Goal: Information Seeking & Learning: Learn about a topic

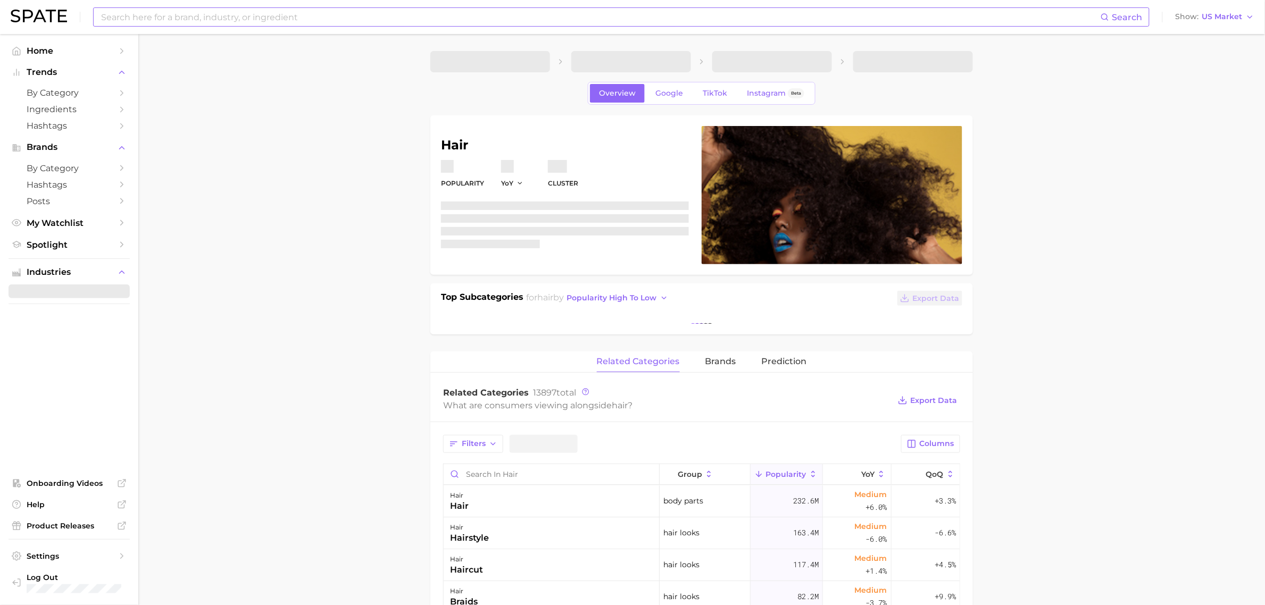
click at [461, 14] on input at bounding box center [600, 17] width 1000 height 18
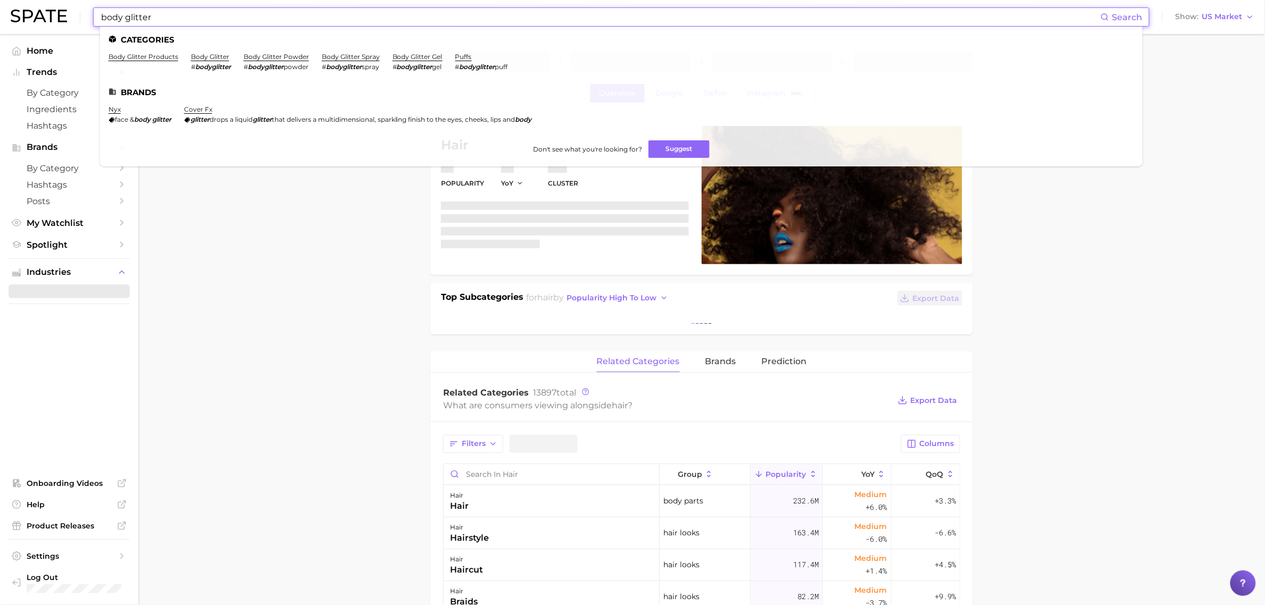
type input "body glitter"
click at [166, 48] on ul "Categories body glitter products body glitter # bodyglitter body glitter powder…" at bounding box center [621, 97] width 1042 height 140
click at [164, 61] on li "body glitter products" at bounding box center [143, 62] width 70 height 18
click at [155, 54] on link "body glitter products" at bounding box center [143, 57] width 70 height 8
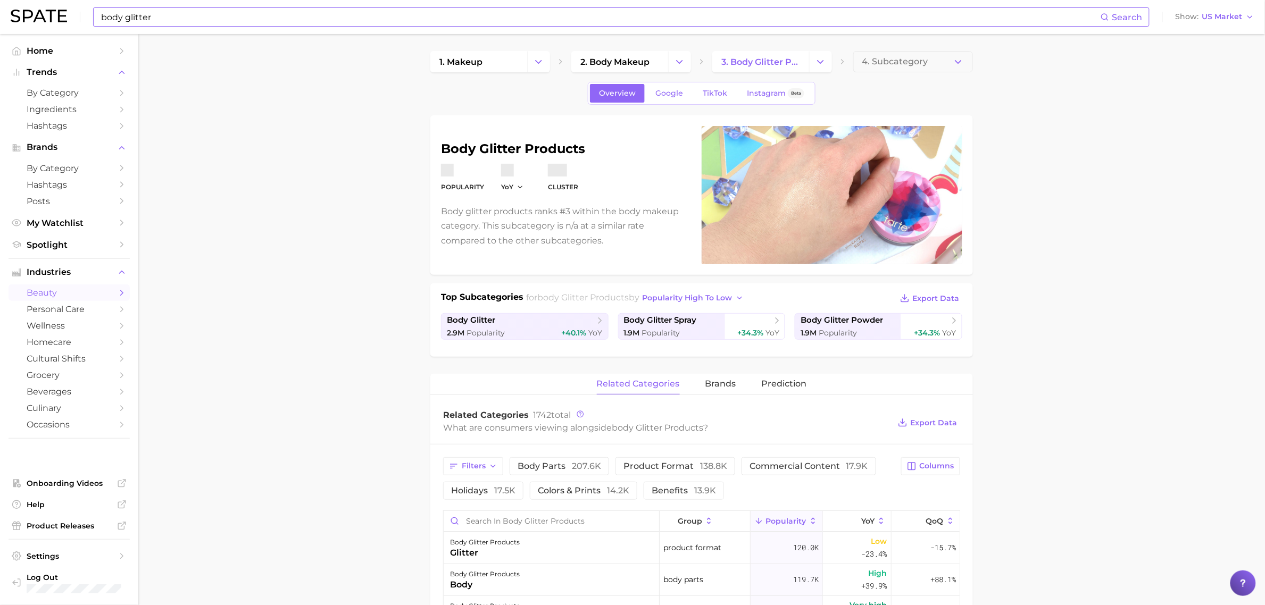
click at [375, 280] on main "1. makeup 2. body makeup 3. body glitter products 4. Subcategory Overview Googl…" at bounding box center [701, 608] width 1126 height 1148
click at [555, 333] on div "2.9m Popularity +40.1% YoY" at bounding box center [525, 333] width 156 height 10
click at [661, 333] on span "Popularity" at bounding box center [661, 333] width 38 height 10
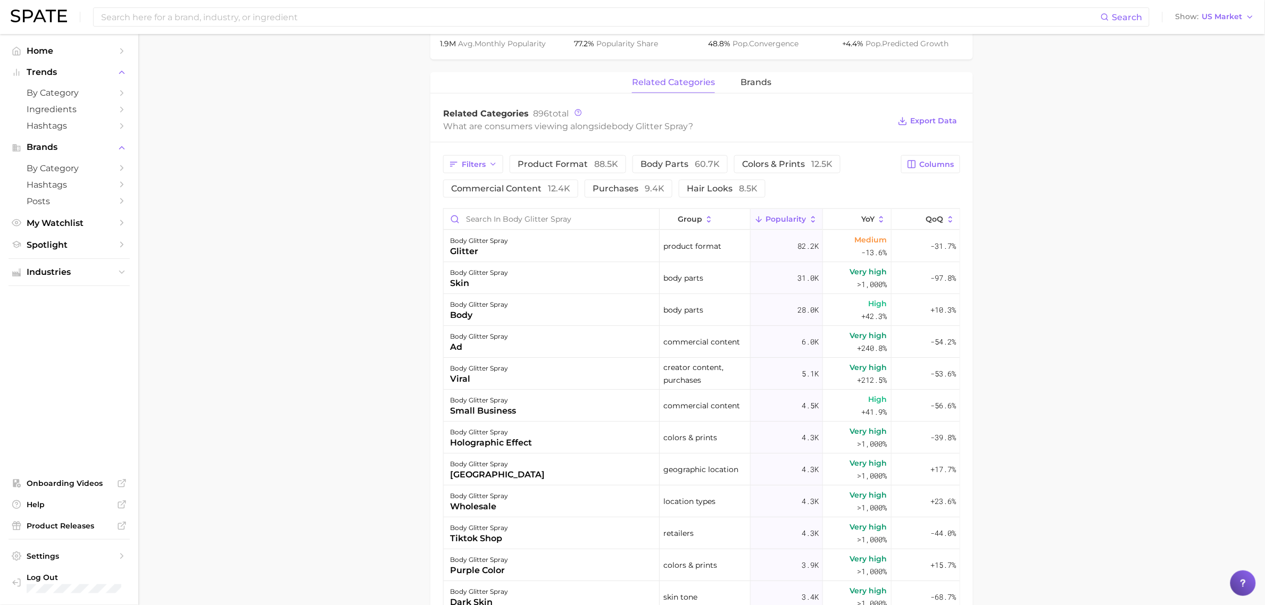
scroll to position [465, 0]
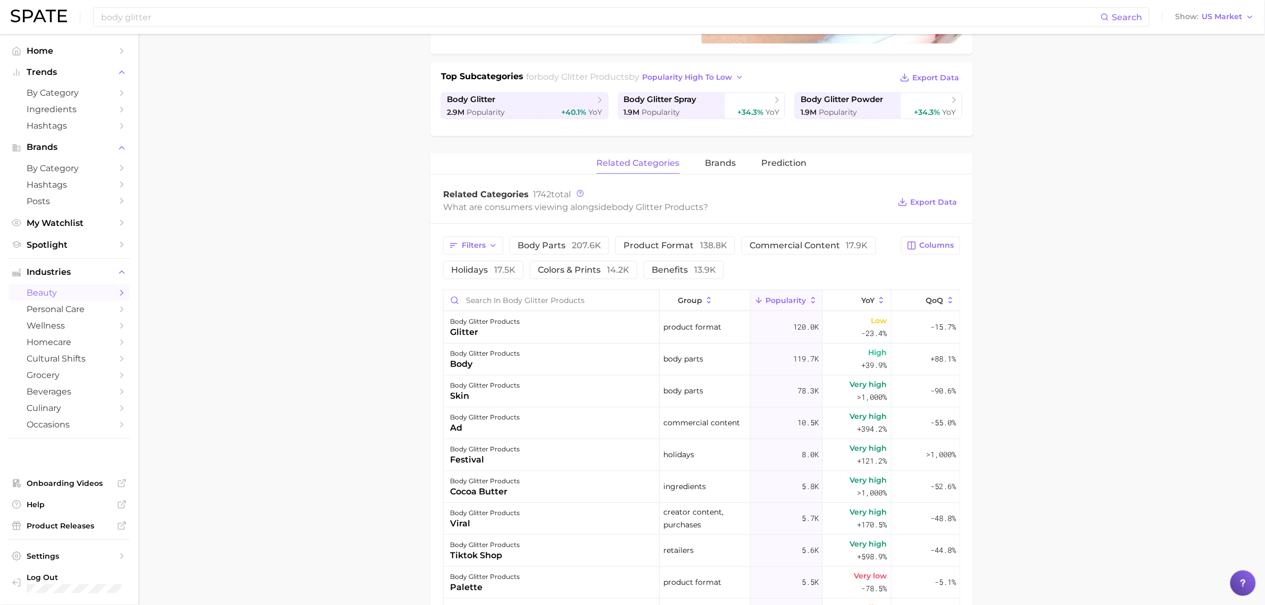
scroll to position [199, 0]
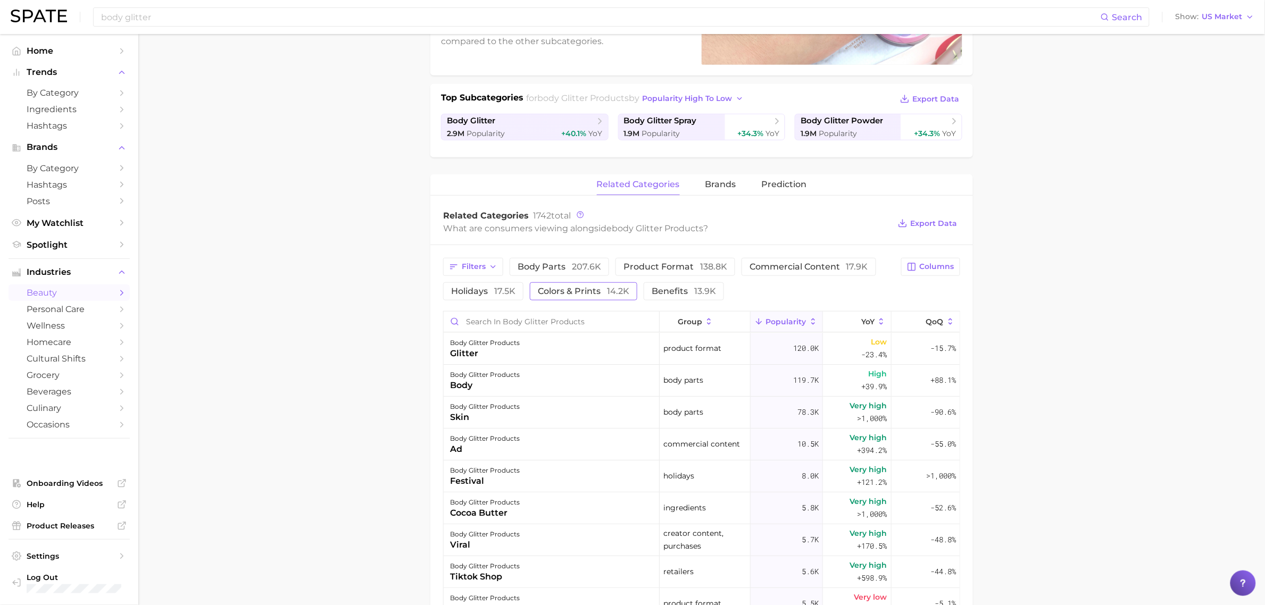
click at [564, 288] on span "colors & prints 14.2k" at bounding box center [583, 291] width 91 height 9
